Goal: Register for event/course

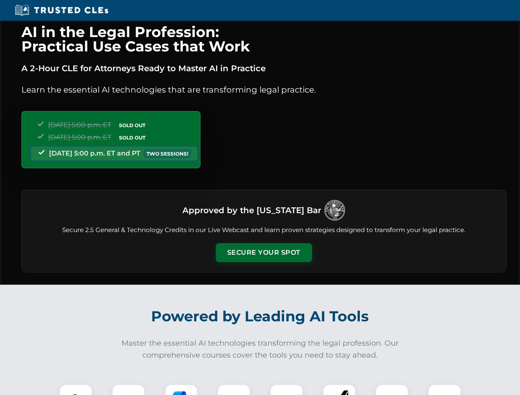
click at [263, 253] on button "Secure Your Spot" at bounding box center [264, 252] width 96 height 19
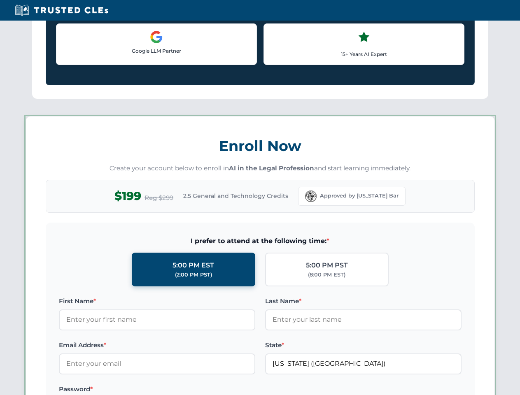
click at [128, 390] on label "Password *" at bounding box center [157, 389] width 196 height 10
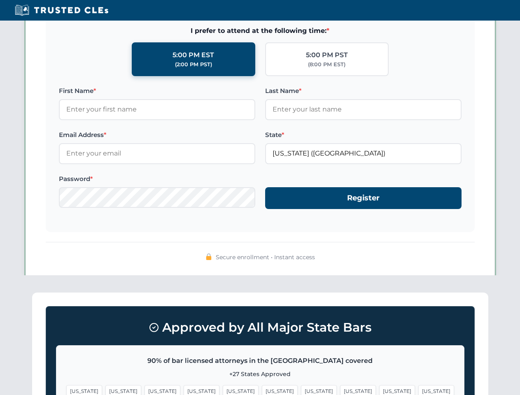
click at [301, 390] on span "[US_STATE]" at bounding box center [319, 391] width 36 height 12
click at [379, 390] on span "[US_STATE]" at bounding box center [397, 391] width 36 height 12
